Goal: Information Seeking & Learning: Learn about a topic

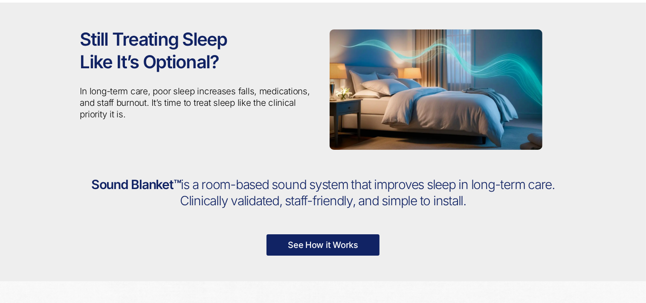
scroll to position [85, 0]
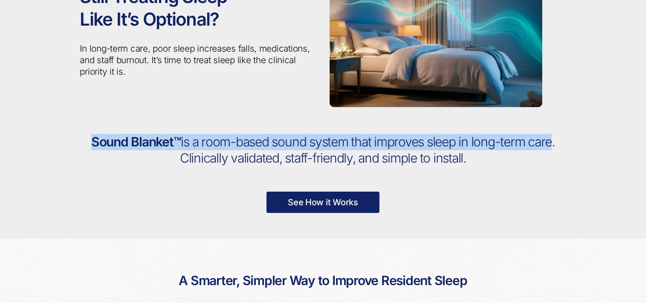
drag, startPoint x: 90, startPoint y: 140, endPoint x: 555, endPoint y: 144, distance: 465.3
click at [555, 144] on h2 "Sound Blanket™ is a room-based sound system that improves sleep in long-term ca…" at bounding box center [323, 150] width 486 height 32
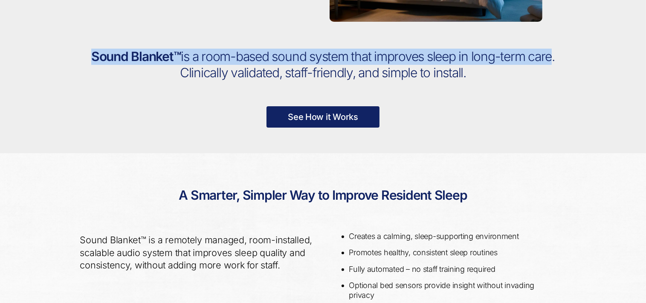
scroll to position [213, 0]
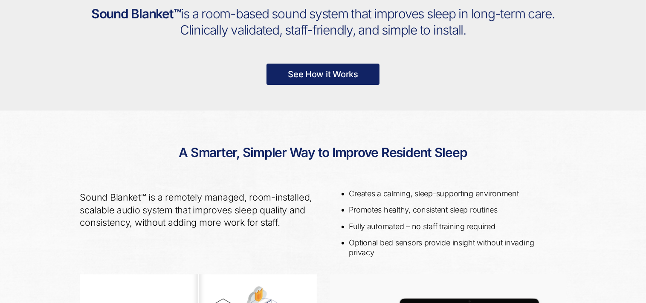
click at [545, 186] on div "Creates a calming, sleep-supporting environment Promotes healthy, consistent sl…" at bounding box center [447, 228] width 249 height 93
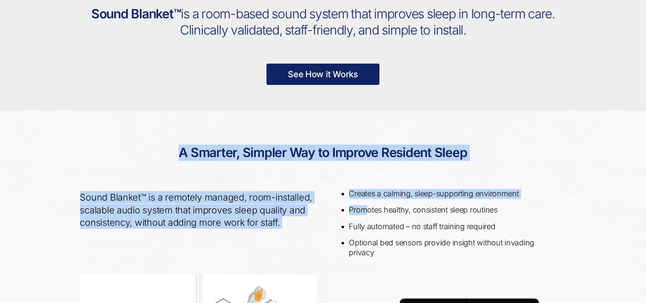
drag, startPoint x: 182, startPoint y: 152, endPoint x: 365, endPoint y: 214, distance: 193.9
drag, startPoint x: 365, startPoint y: 214, endPoint x: 296, endPoint y: 193, distance: 72.1
click at [296, 193] on p "Sound Blanket™ is a remotely managed, room-installed, scalable audio system tha…" at bounding box center [198, 209] width 237 height 37
click at [180, 157] on h2 "A Smarter, Simpler Way to Improve Resident Sleep" at bounding box center [323, 152] width 486 height 33
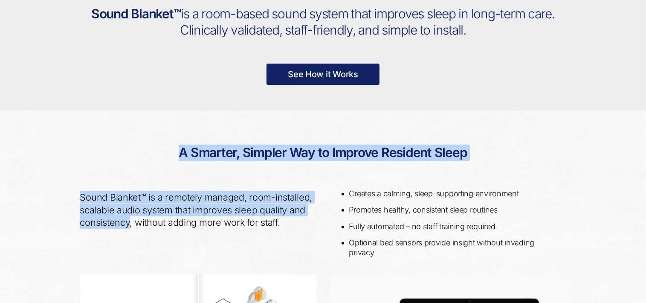
drag, startPoint x: 178, startPoint y: 151, endPoint x: 129, endPoint y: 227, distance: 91.1
drag, startPoint x: 129, startPoint y: 227, endPoint x: 119, endPoint y: 194, distance: 34.3
copy div "A Smarter, Simpler Way to Improve Resident Sleep Sound Blanket™ is a remotely m…"
click at [403, 168] on h2 "A Smarter, Simpler Way to Improve Resident Sleep" at bounding box center [323, 152] width 486 height 33
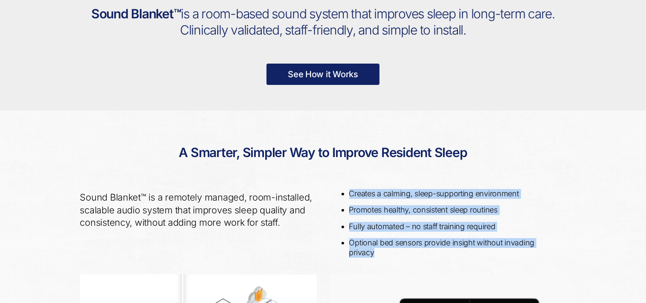
drag, startPoint x: 349, startPoint y: 191, endPoint x: 443, endPoint y: 263, distance: 118.0
click at [443, 263] on div "Creates a calming, sleep-supporting environment Promotes healthy, consistent sl…" at bounding box center [447, 228] width 249 height 93
drag, startPoint x: 443, startPoint y: 263, endPoint x: 393, endPoint y: 191, distance: 87.1
copy ul "Creates a calming, sleep-supporting environment Promotes healthy, consistent sl…"
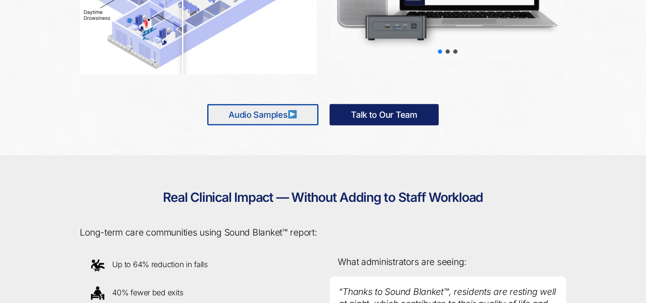
scroll to position [725, 0]
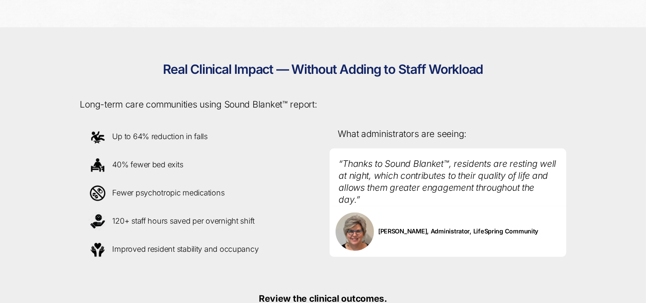
drag, startPoint x: 146, startPoint y: 104, endPoint x: 264, endPoint y: 248, distance: 186.0
click at [264, 248] on div "Real Clinical Impact — Without Adding to Staff Workload Long-term care communit…" at bounding box center [323, 193] width 499 height 333
drag, startPoint x: 307, startPoint y: 191, endPoint x: 300, endPoint y: 183, distance: 10.6
click at [307, 191] on p "Fewer psychotropic medications" at bounding box center [198, 193] width 223 height 21
click at [254, 172] on p "40% fewer bed exits" at bounding box center [198, 164] width 223 height 21
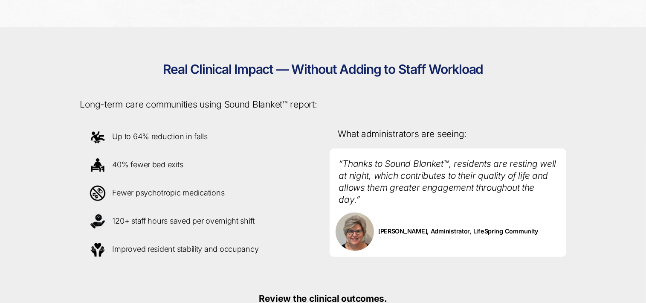
drag, startPoint x: 146, startPoint y: 104, endPoint x: 258, endPoint y: 240, distance: 175.4
click at [258, 240] on div "Real Clinical Impact — Without Adding to Staff Workload Long-term care communit…" at bounding box center [323, 193] width 499 height 333
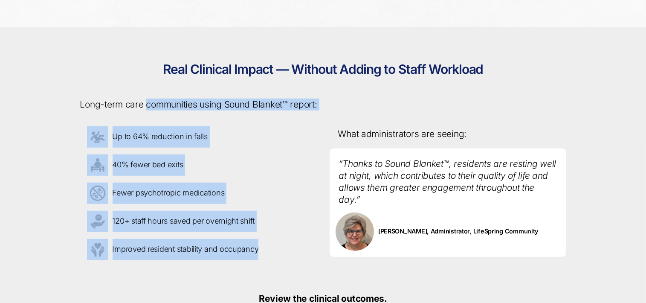
copy div "communities using Sound Blanket™ report: Up to 64% reduction in falls 40% fewer…"
